Goal: Task Accomplishment & Management: Use online tool/utility

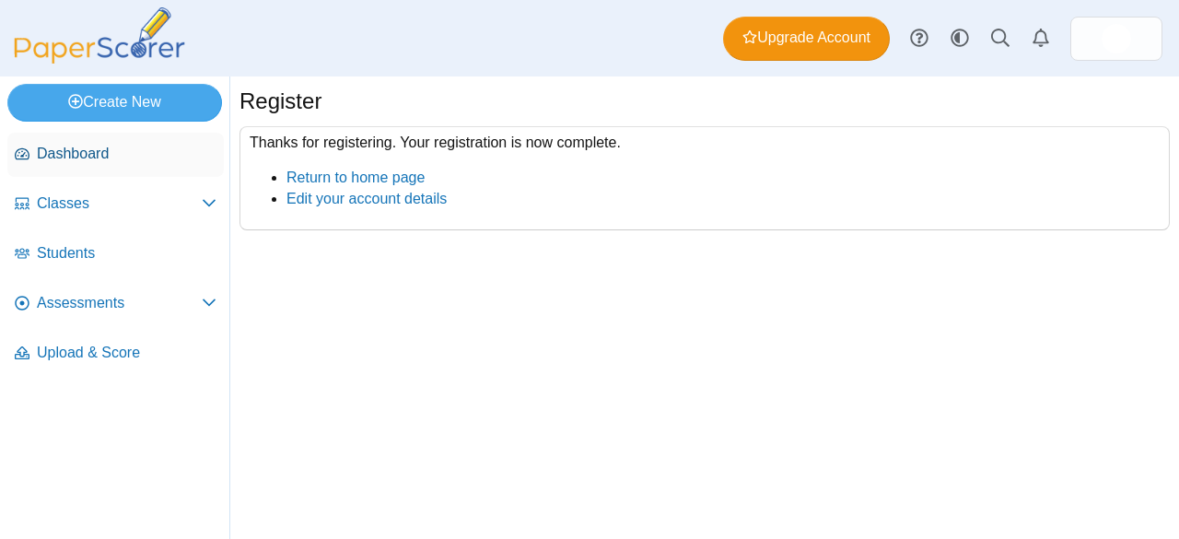
click at [114, 155] on span "Dashboard" at bounding box center [127, 154] width 180 height 20
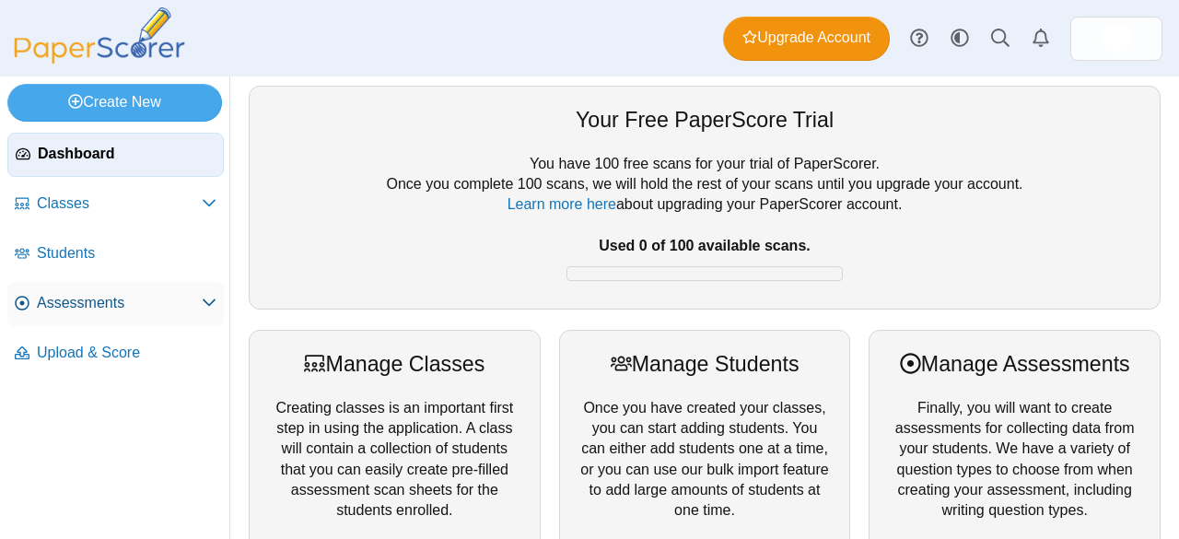
click at [185, 304] on span "Assessments" at bounding box center [119, 303] width 165 height 20
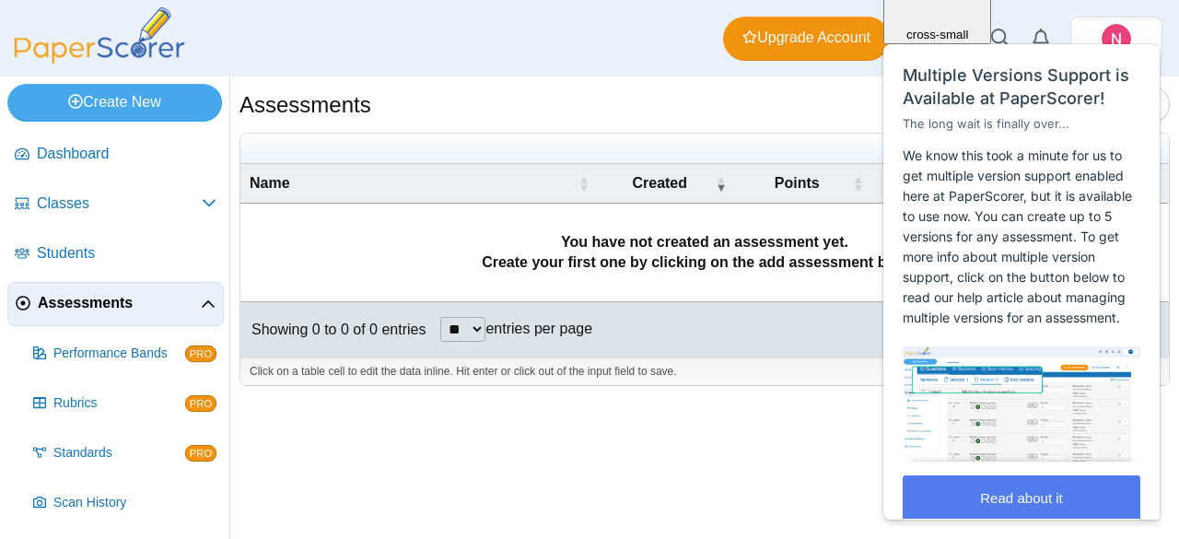
click at [1099, 108] on span "Multiple Versions Support is Available at PaperScorer!" at bounding box center [1016, 86] width 227 height 42
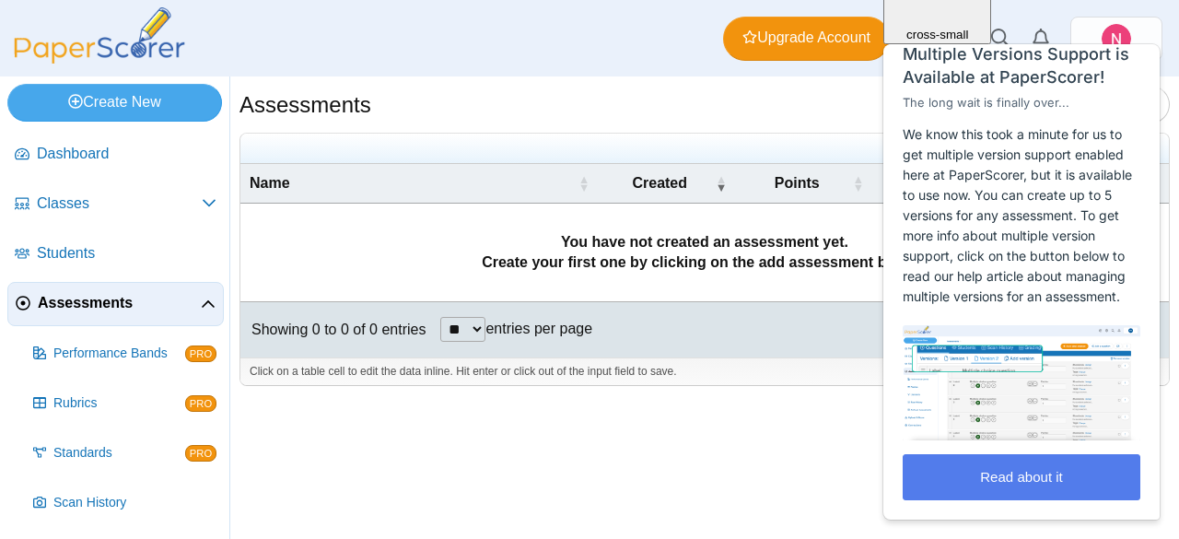
click at [824, 449] on div "Assessments Add assessment **" at bounding box center [704, 307] width 949 height 462
click at [838, 422] on div "Assessments Add assessment **" at bounding box center [704, 307] width 949 height 462
click at [1142, 46] on div "Multiple Versions Support is Available at PaperScorer!" at bounding box center [1021, 65] width 275 height 46
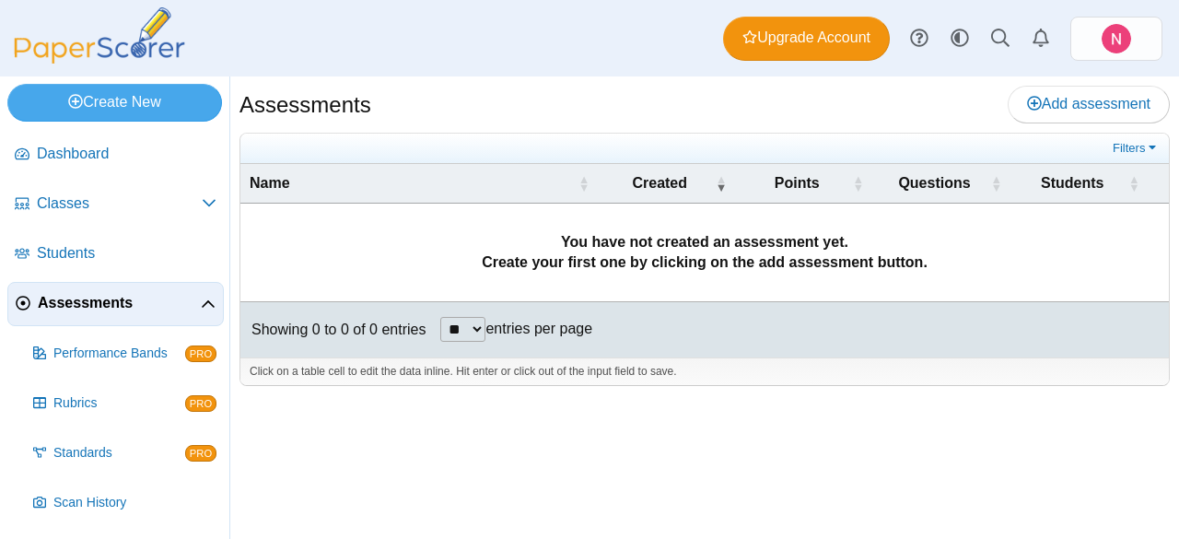
scroll to position [96, 0]
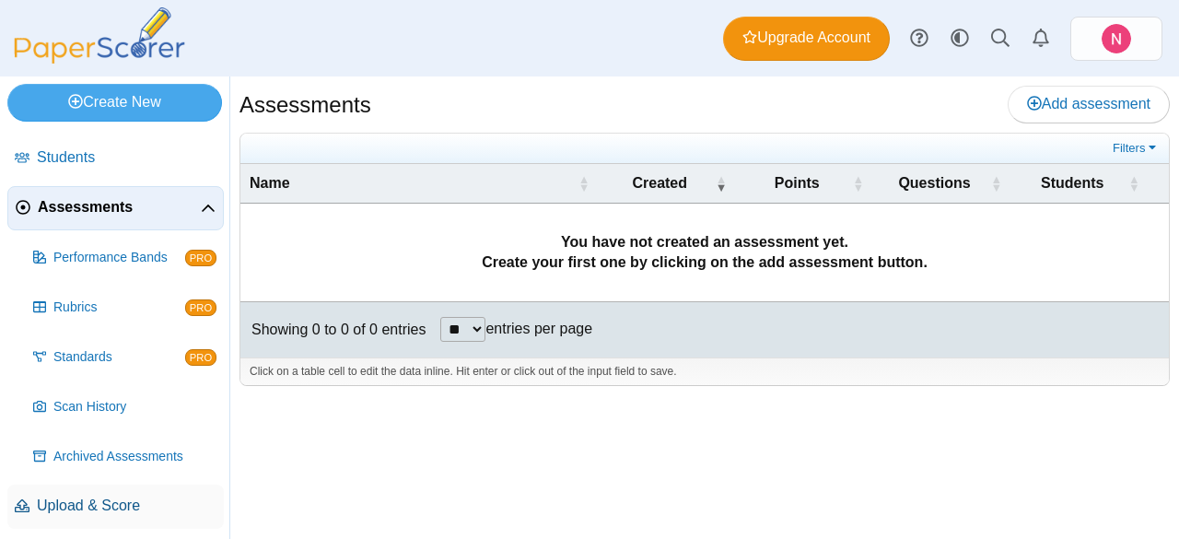
click at [137, 521] on link "Upload & Score" at bounding box center [115, 507] width 216 height 44
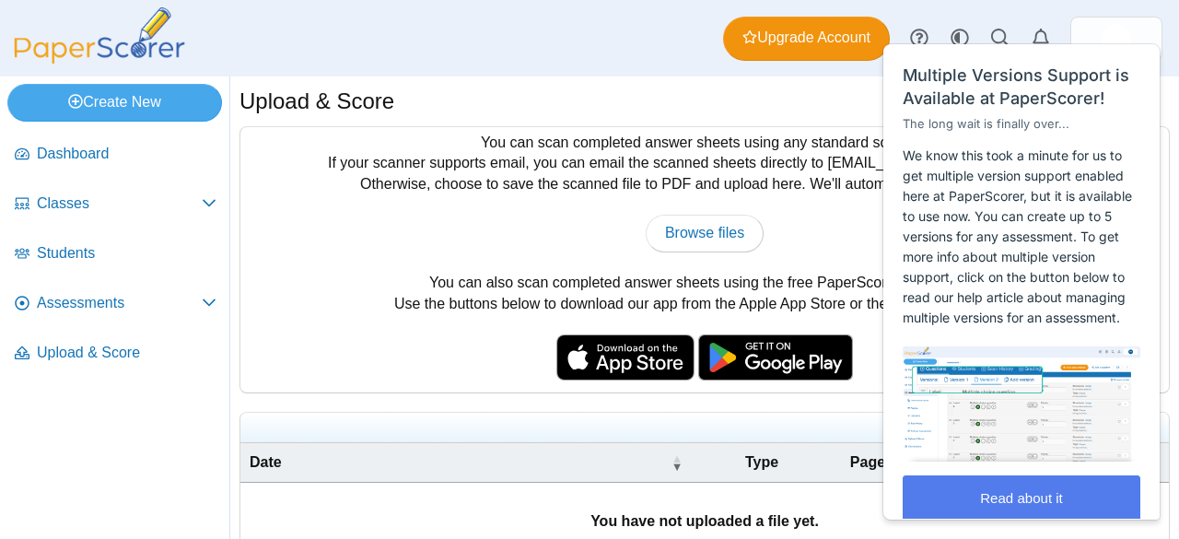
click at [840, 223] on div "Browse files There was a problem with the uploaded file.... Please try again...…" at bounding box center [705, 233] width 910 height 37
click at [824, 238] on div "Browse files There was a problem with the uploaded file.... Please try again...…" at bounding box center [705, 233] width 910 height 37
click at [1141, 26] on div "Close cross-small" at bounding box center [1129, 24] width 64 height 19
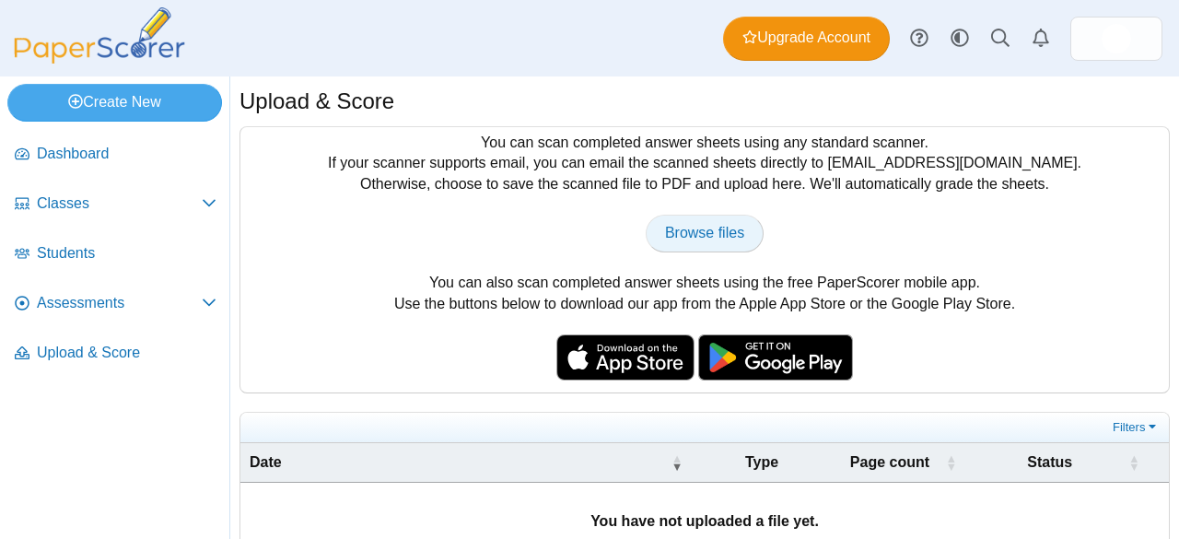
click at [707, 229] on span "Browse files" at bounding box center [704, 233] width 79 height 16
type input "**********"
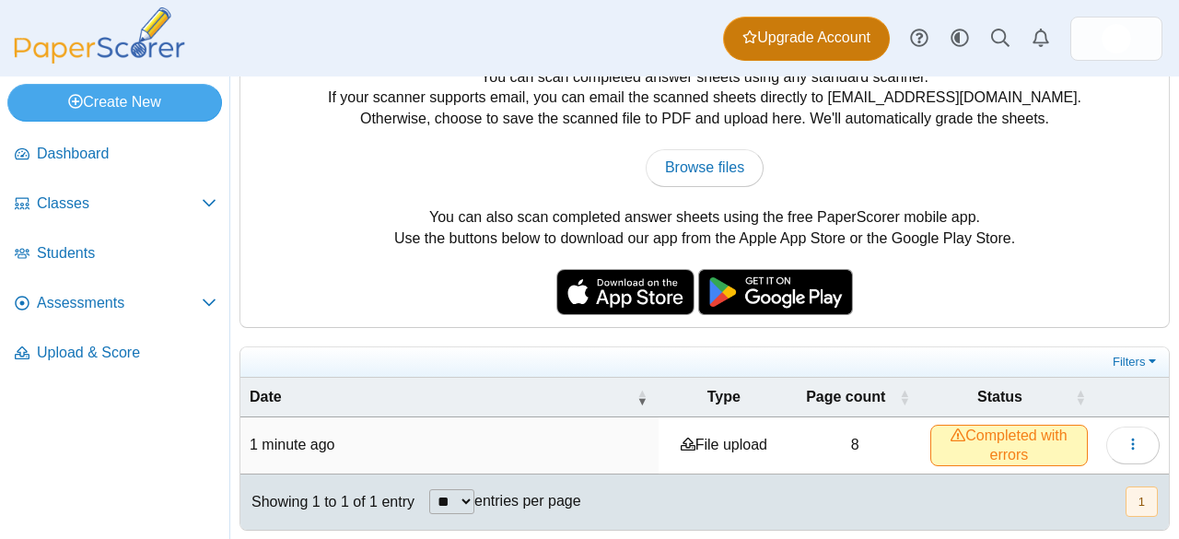
scroll to position [69, 0]
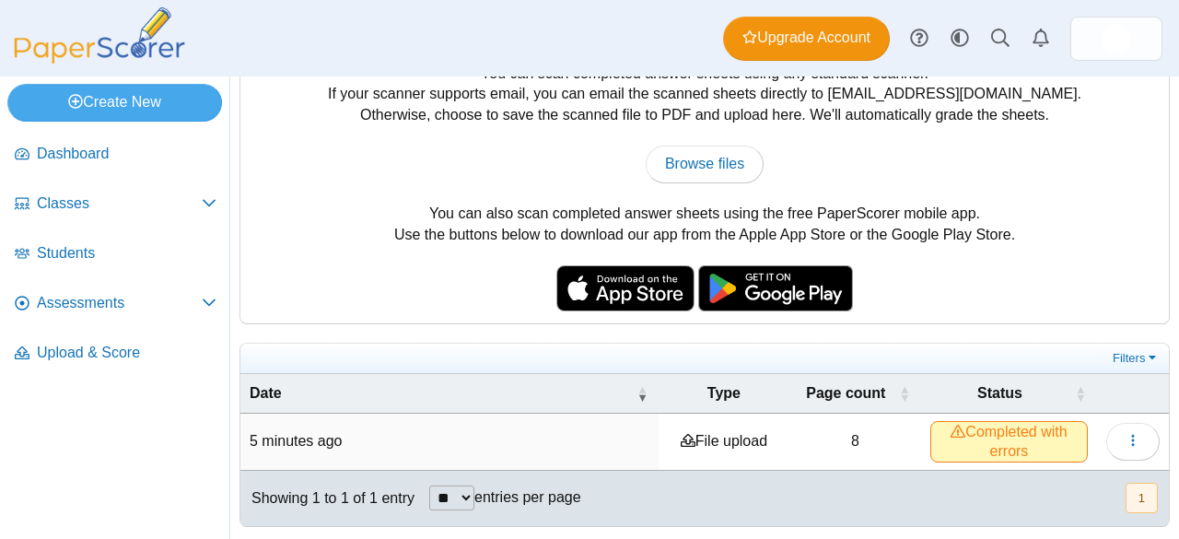
click at [975, 442] on span "Completed with errors" at bounding box center [1009, 441] width 158 height 41
click at [1126, 442] on icon "button" at bounding box center [1133, 440] width 15 height 15
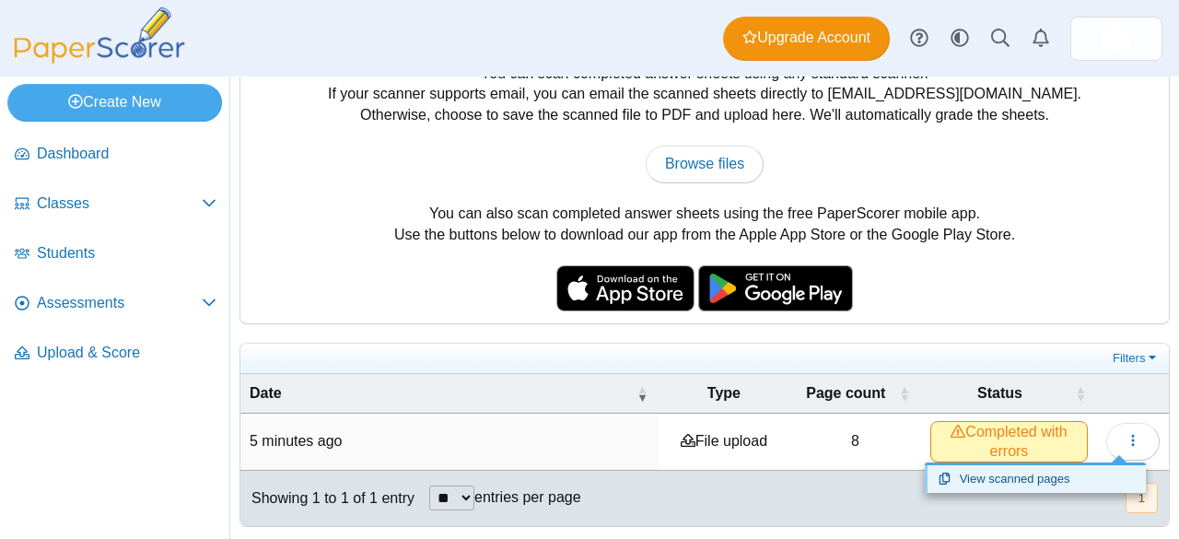
click at [1033, 482] on link "View scanned pages" at bounding box center [1035, 479] width 221 height 28
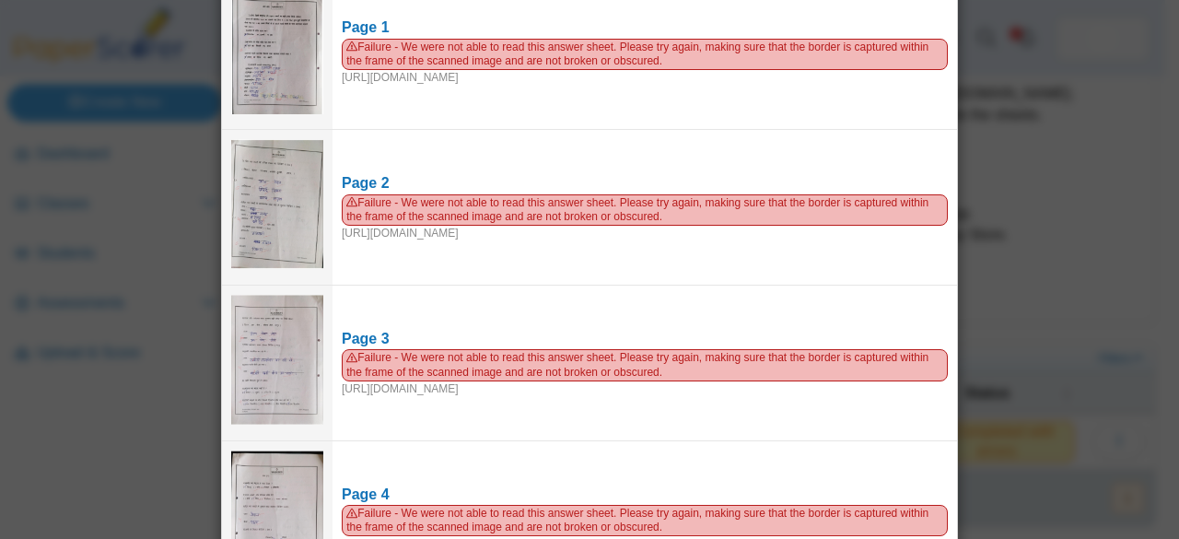
scroll to position [0, 0]
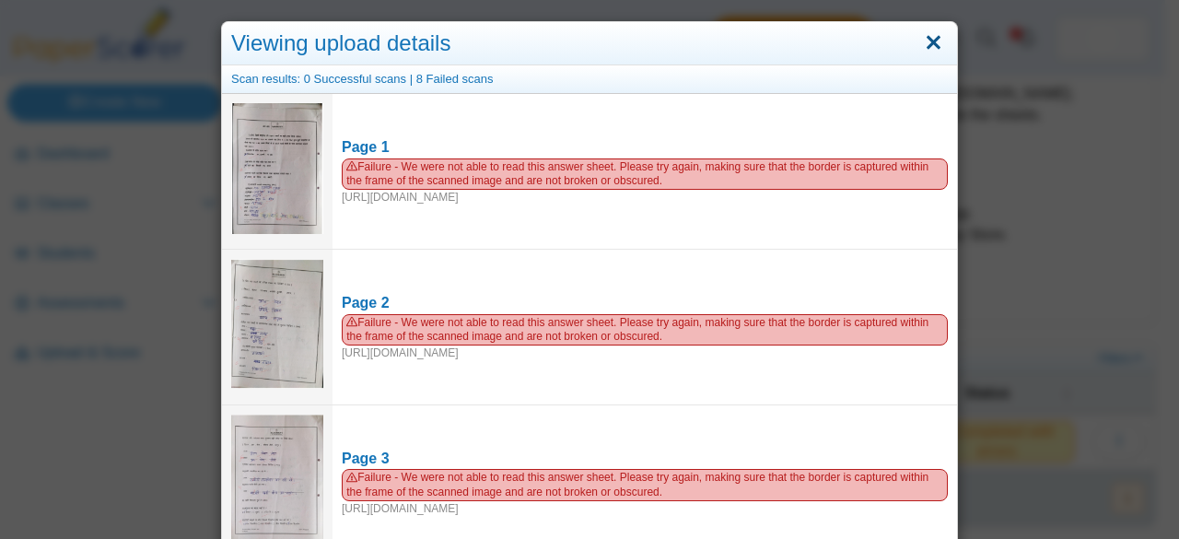
click at [931, 45] on link "Close" at bounding box center [933, 43] width 29 height 31
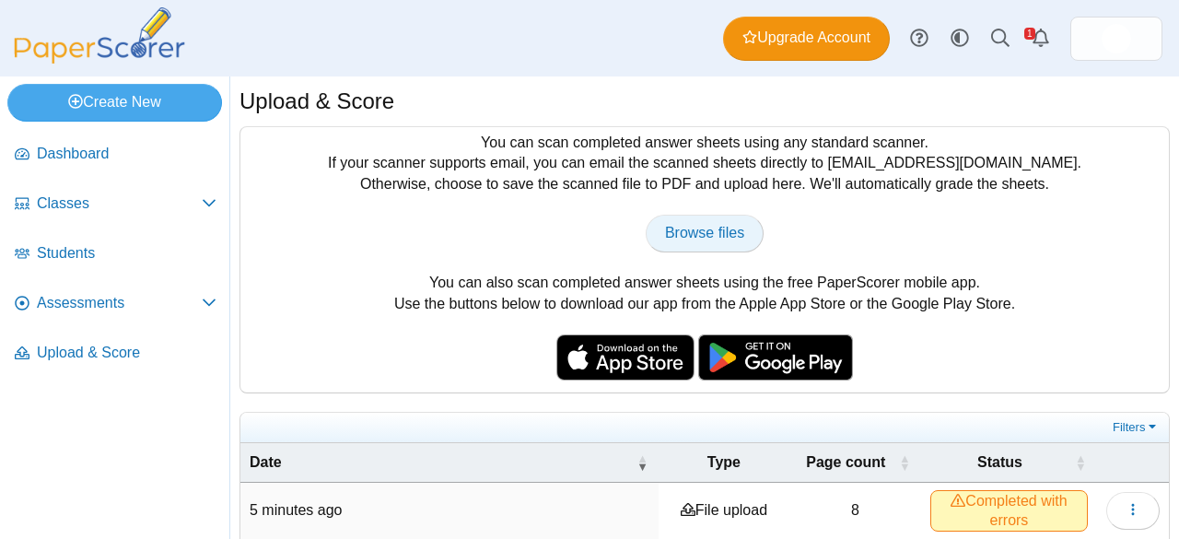
click at [665, 232] on span "Browse files" at bounding box center [704, 233] width 79 height 16
